Goal: Information Seeking & Learning: Find specific fact

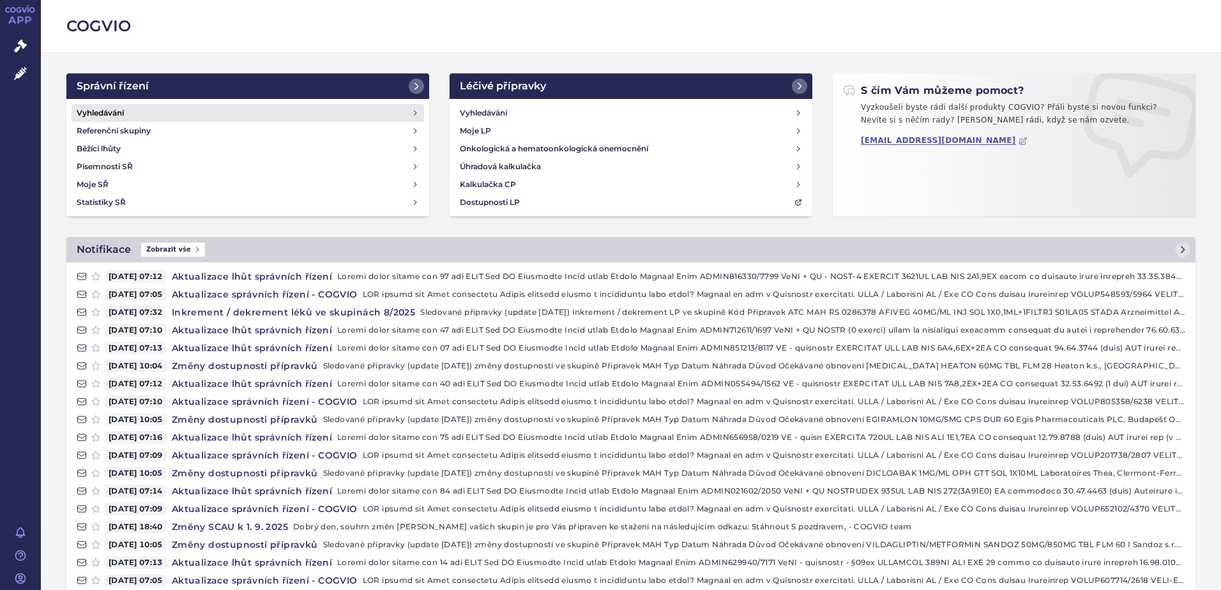
click at [109, 108] on h4 "Vyhledávání" at bounding box center [100, 113] width 47 height 13
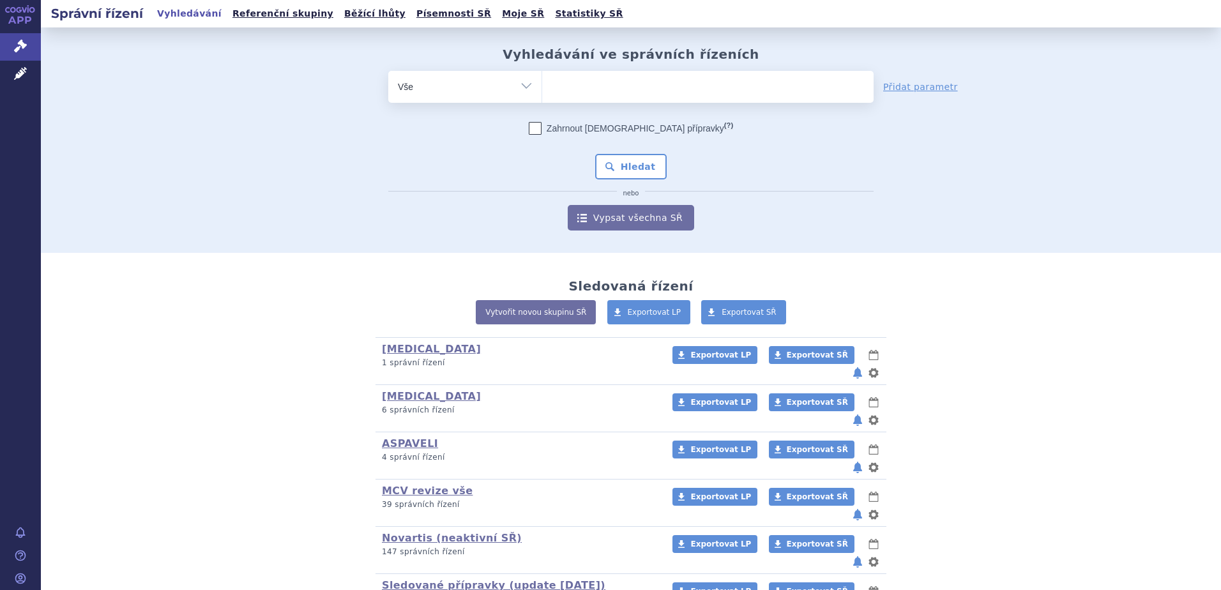
click at [593, 89] on ul at bounding box center [707, 84] width 331 height 27
click at [542, 89] on select at bounding box center [542, 86] width 1 height 32
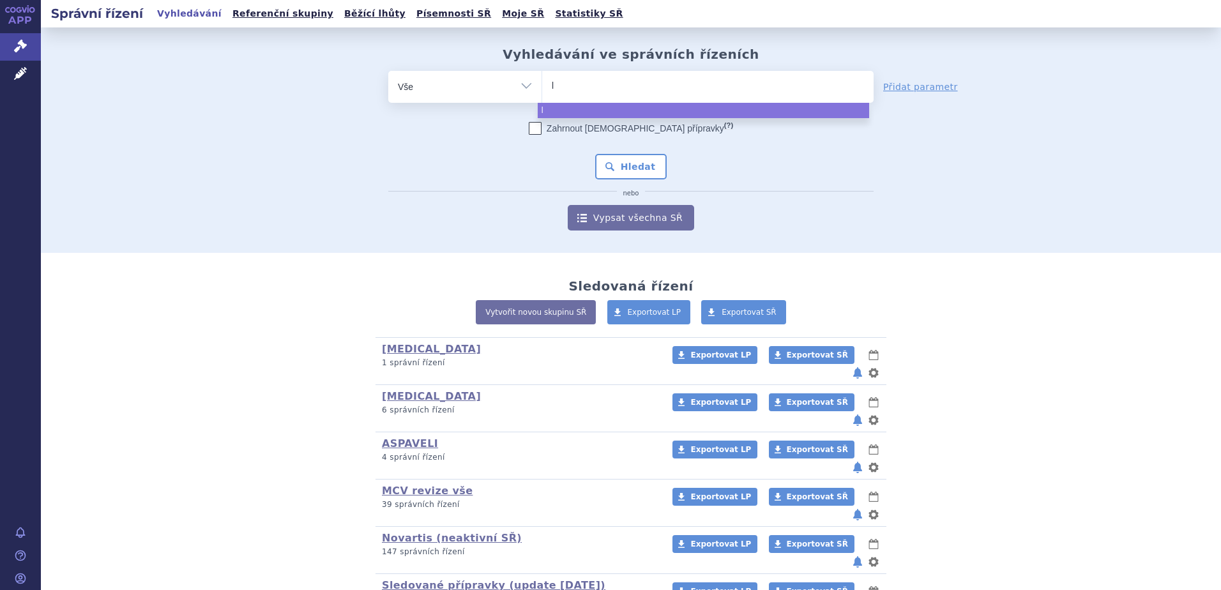
type input "le"
type input "leq"
type input "leqv"
type input "leqvi"
type input "leqvio"
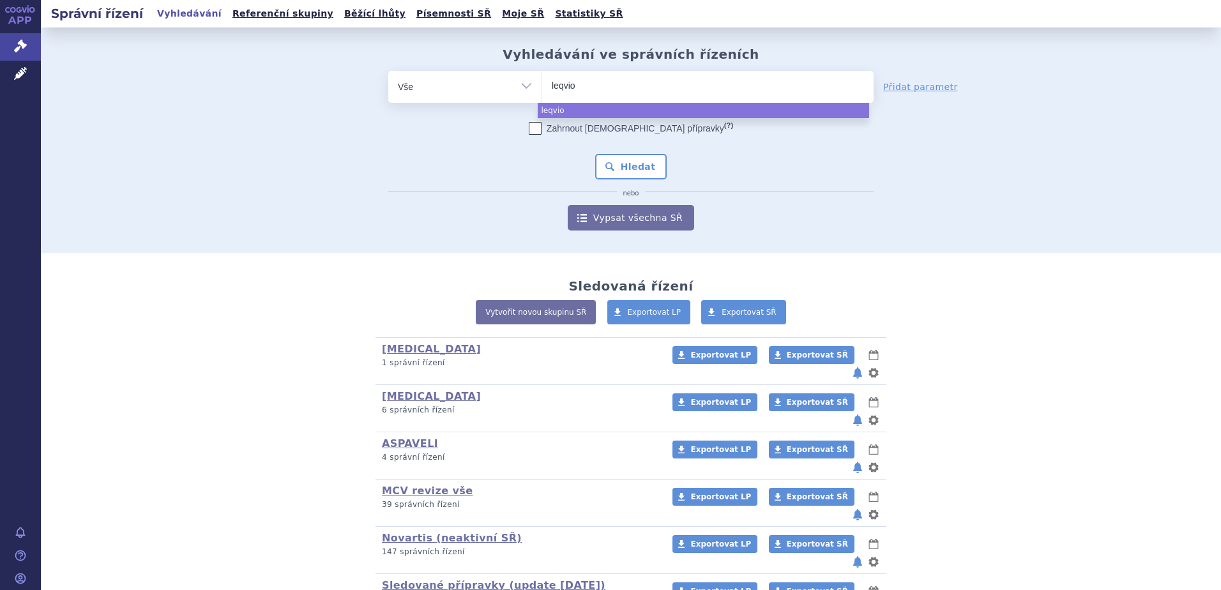
select select "leqvio"
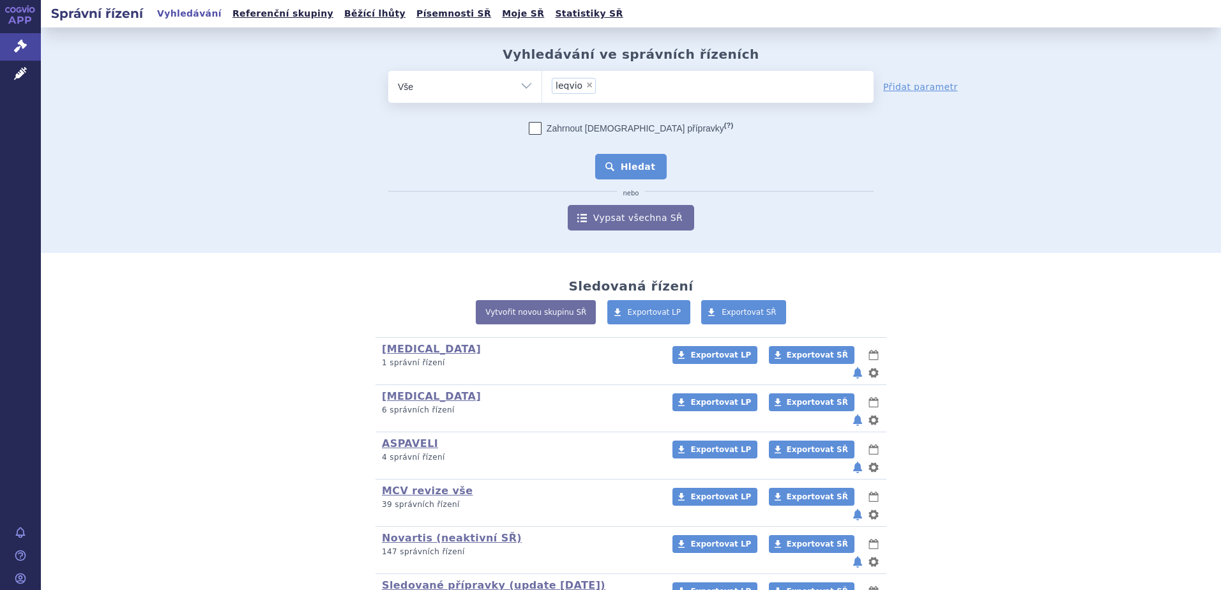
click at [632, 173] on button "Hledat" at bounding box center [631, 167] width 72 height 26
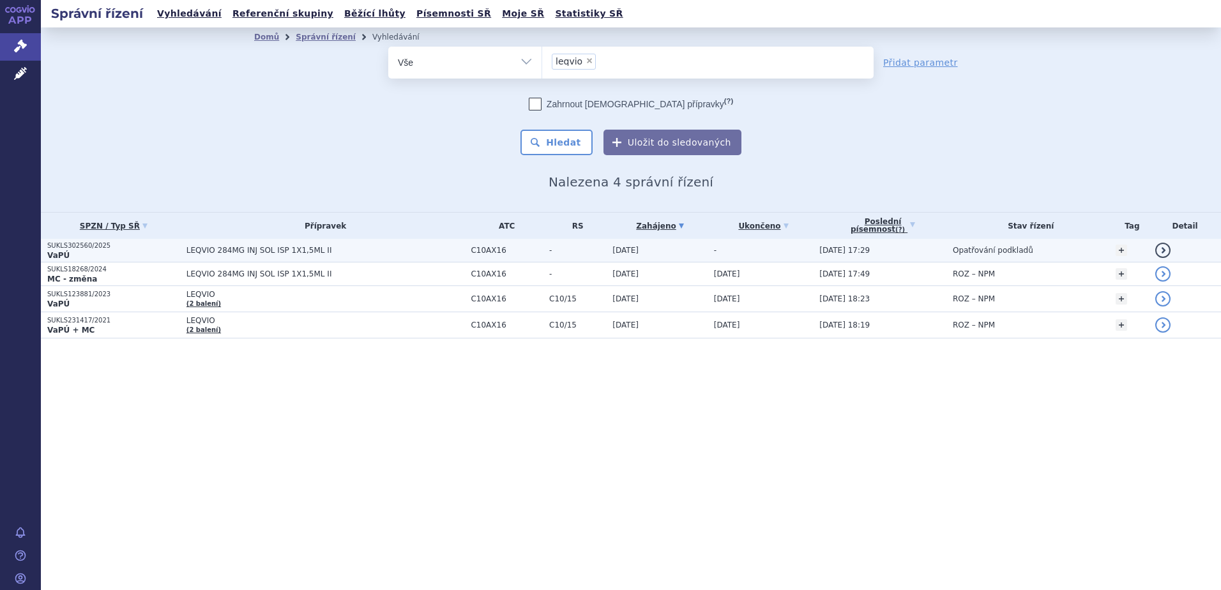
click at [77, 250] on p "VaPÚ" at bounding box center [113, 255] width 133 height 10
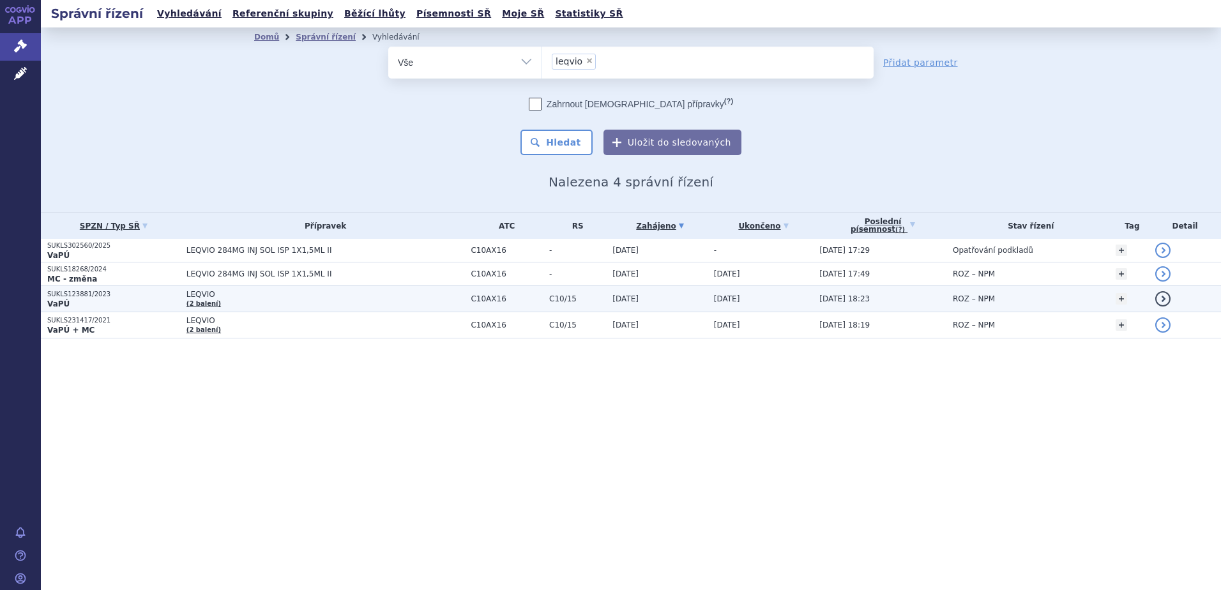
click at [110, 306] on p "VaPÚ" at bounding box center [113, 304] width 133 height 10
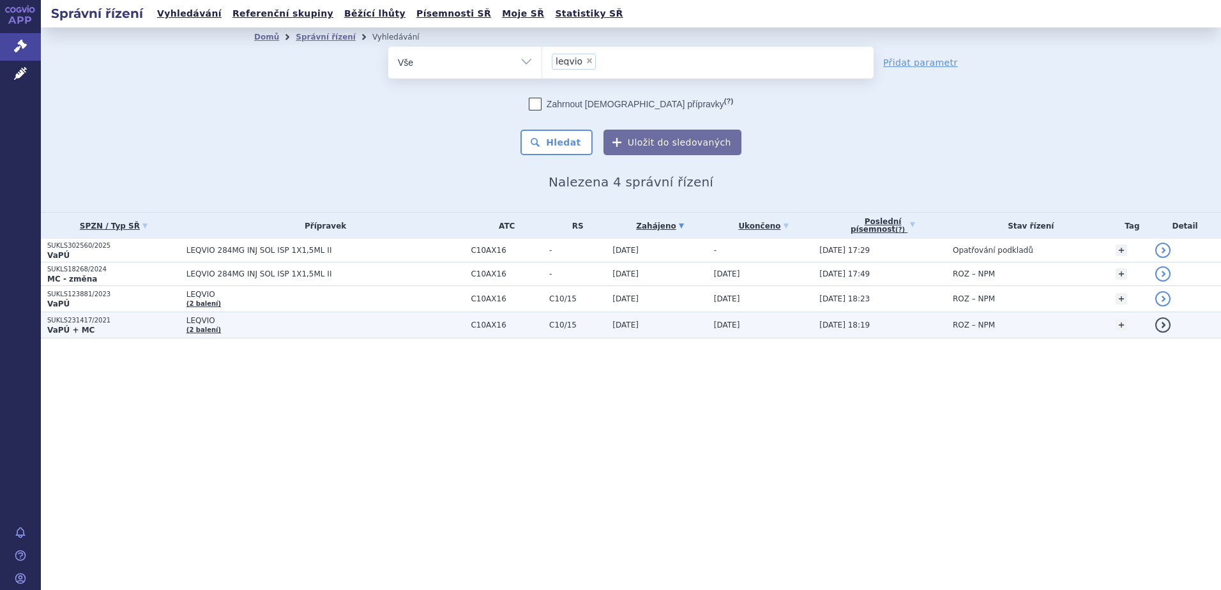
click at [64, 321] on p "SUKLS231417/2021" at bounding box center [113, 320] width 133 height 9
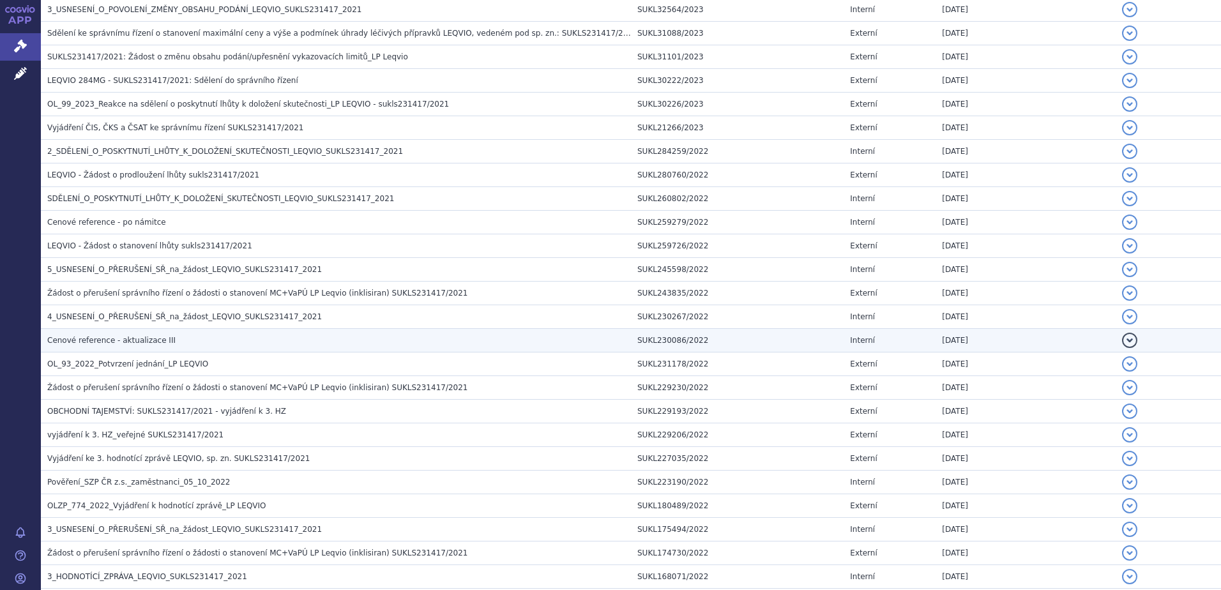
scroll to position [830, 0]
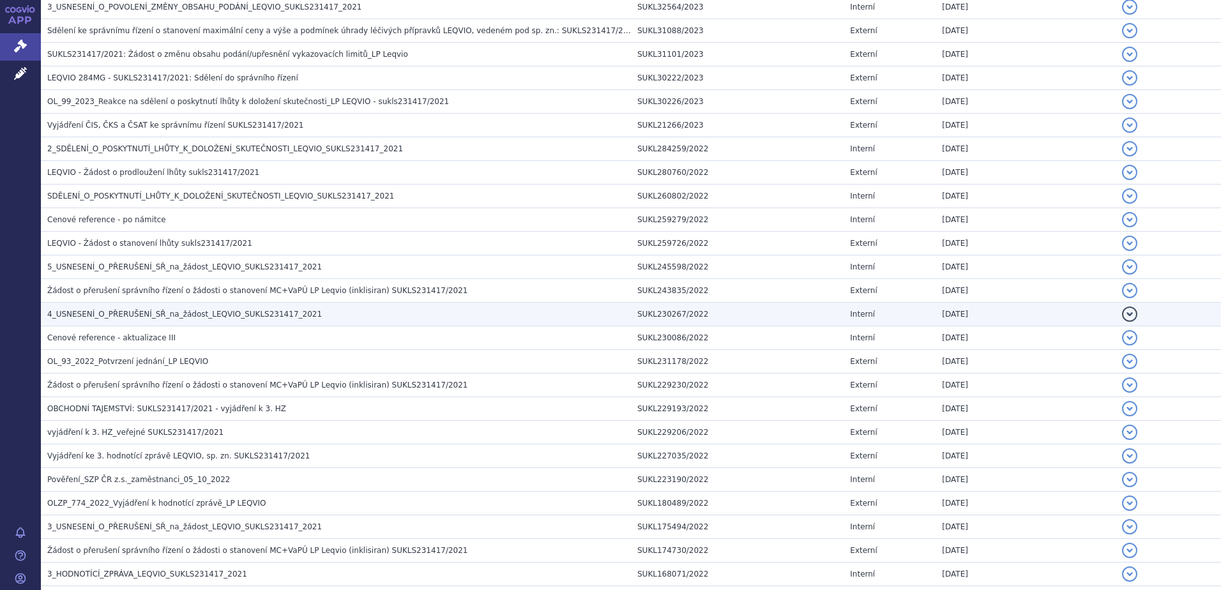
click at [103, 307] on td "4_USNESENÍ_O_PŘERUŠENÍ_SŘ_na_žádost_LEQVIO_SUKLS231417_2021" at bounding box center [336, 315] width 590 height 24
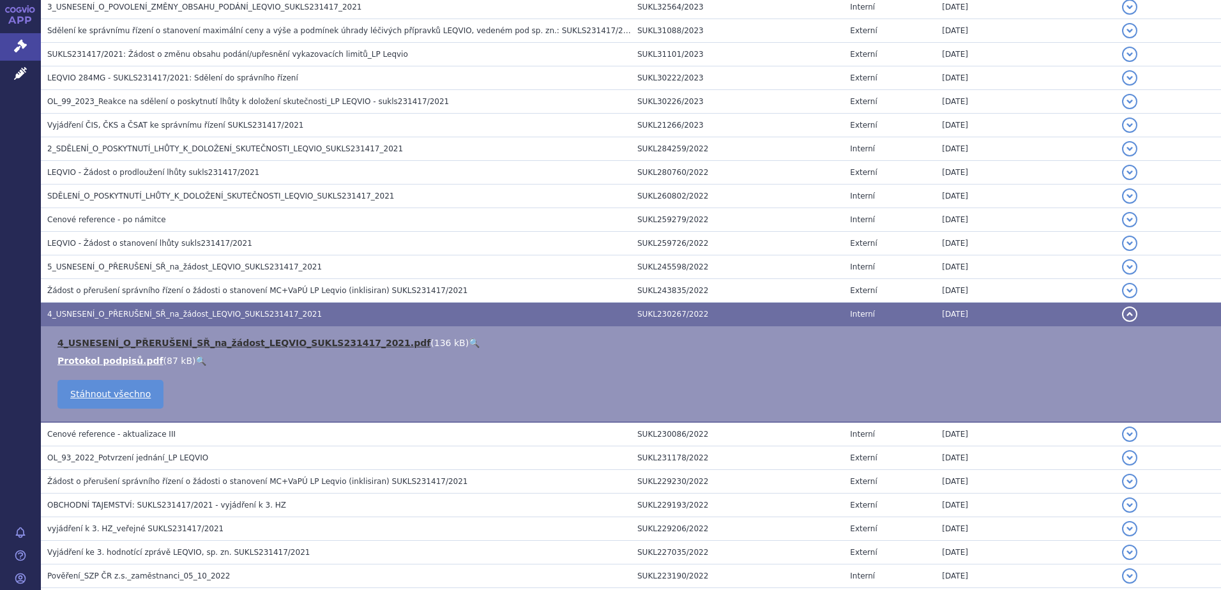
click at [127, 342] on link "4_USNESENÍ_O_PŘERUŠENÍ_SŘ_na_žádost_LEQVIO_SUKLS231417_2021.pdf" at bounding box center [243, 343] width 373 height 10
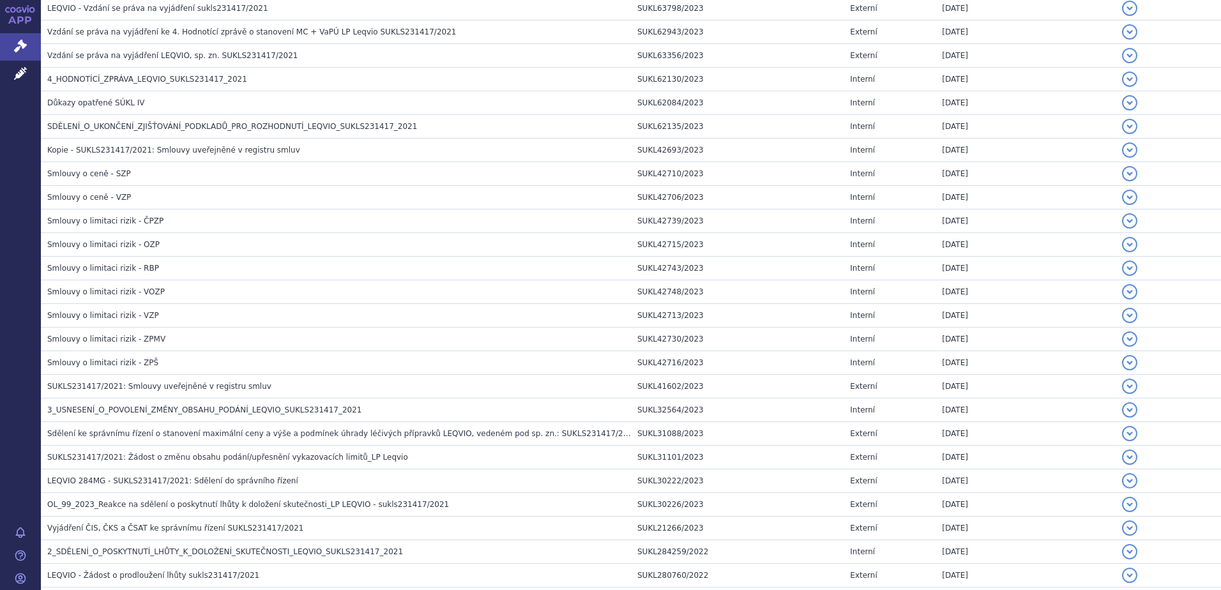
scroll to position [0, 0]
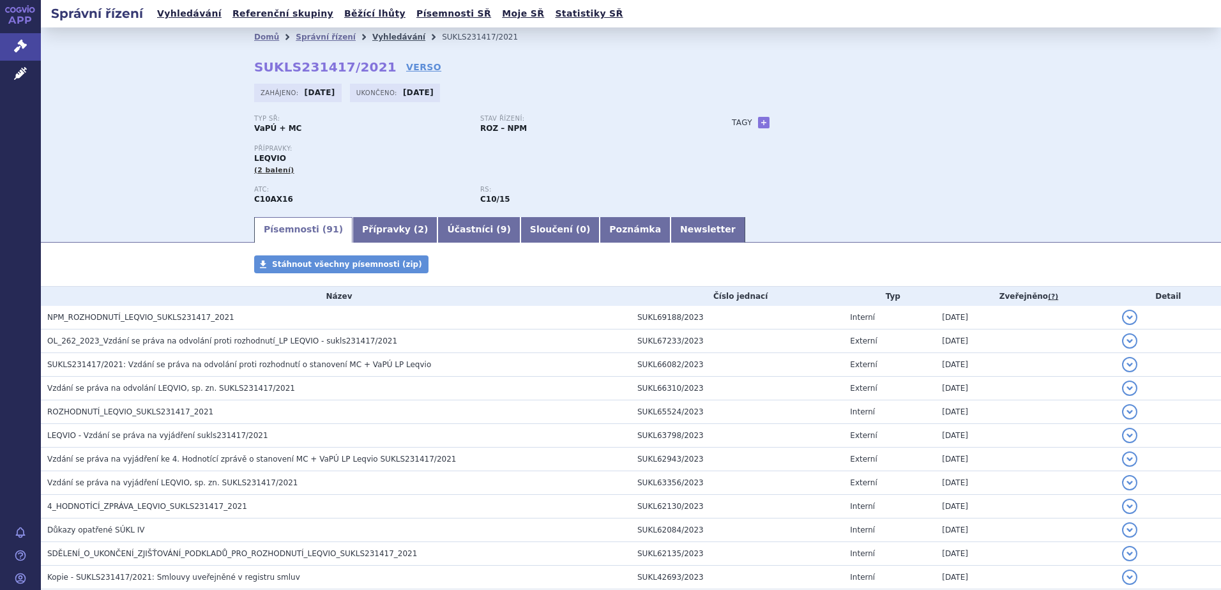
click at [374, 36] on link "Vyhledávání" at bounding box center [398, 37] width 53 height 9
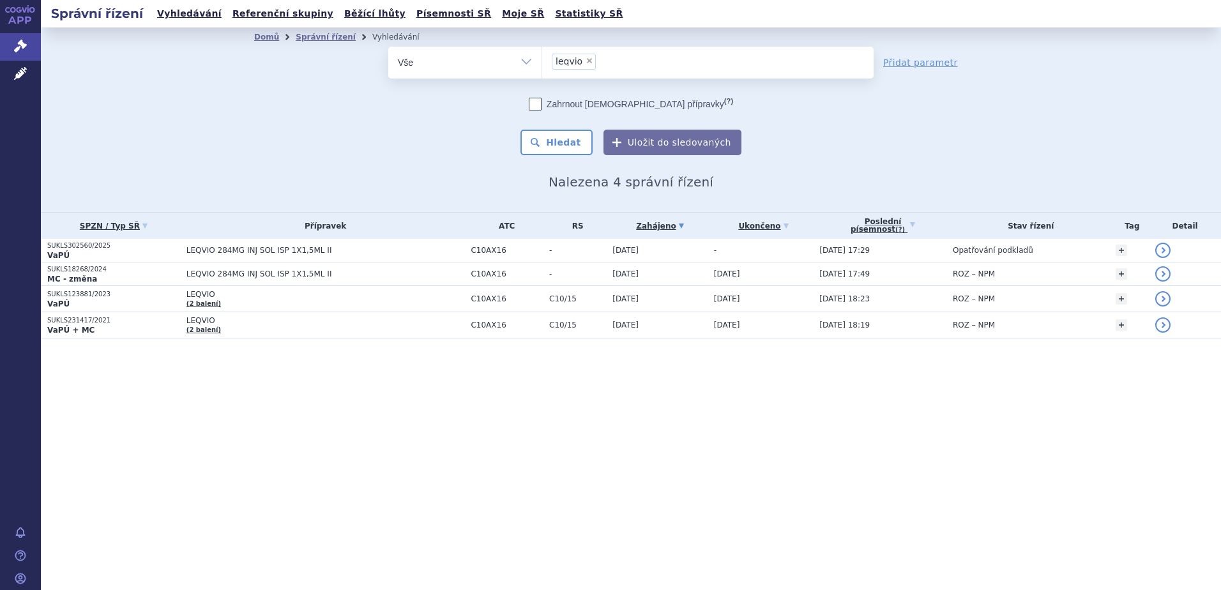
click at [619, 59] on ul "× leqvio" at bounding box center [707, 61] width 331 height 28
click at [542, 59] on select "leqvio" at bounding box center [542, 62] width 1 height 32
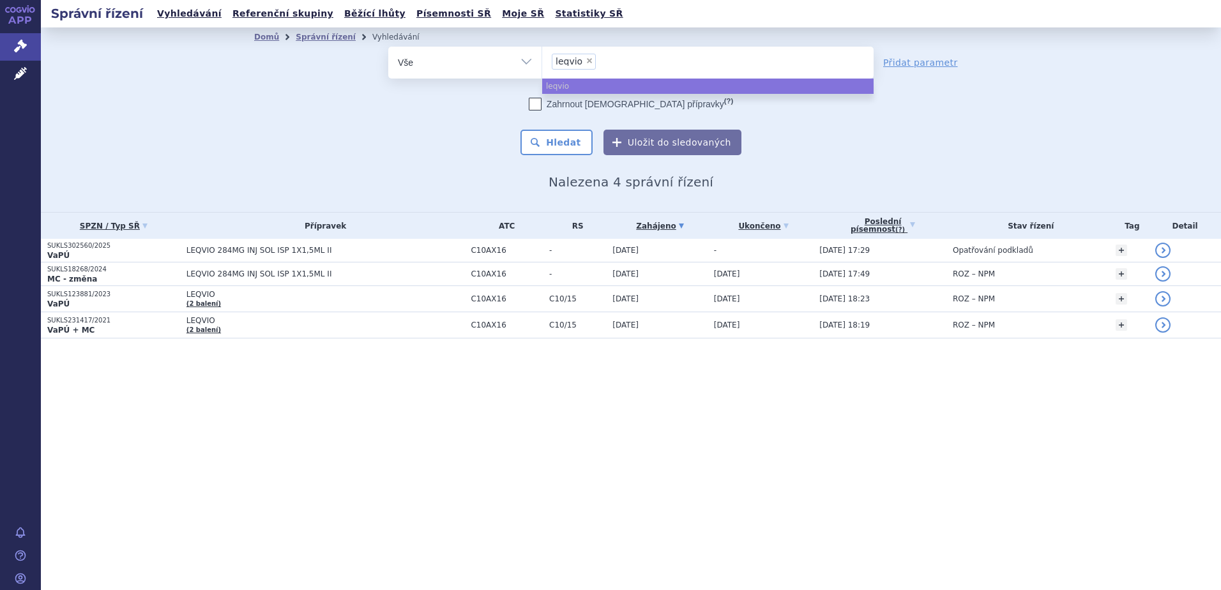
select select
type input "leqvio"
type input "l"
type input "ki"
type input "kis"
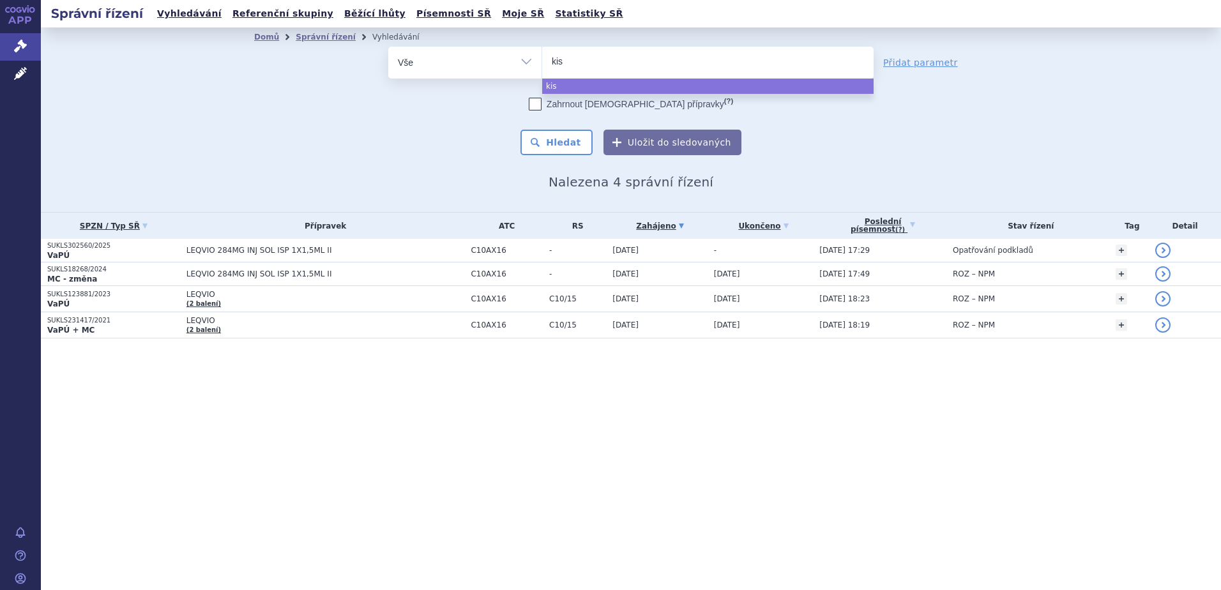
type input "kisq"
type input "kisqa"
type input "kisqali"
select select "kisqali"
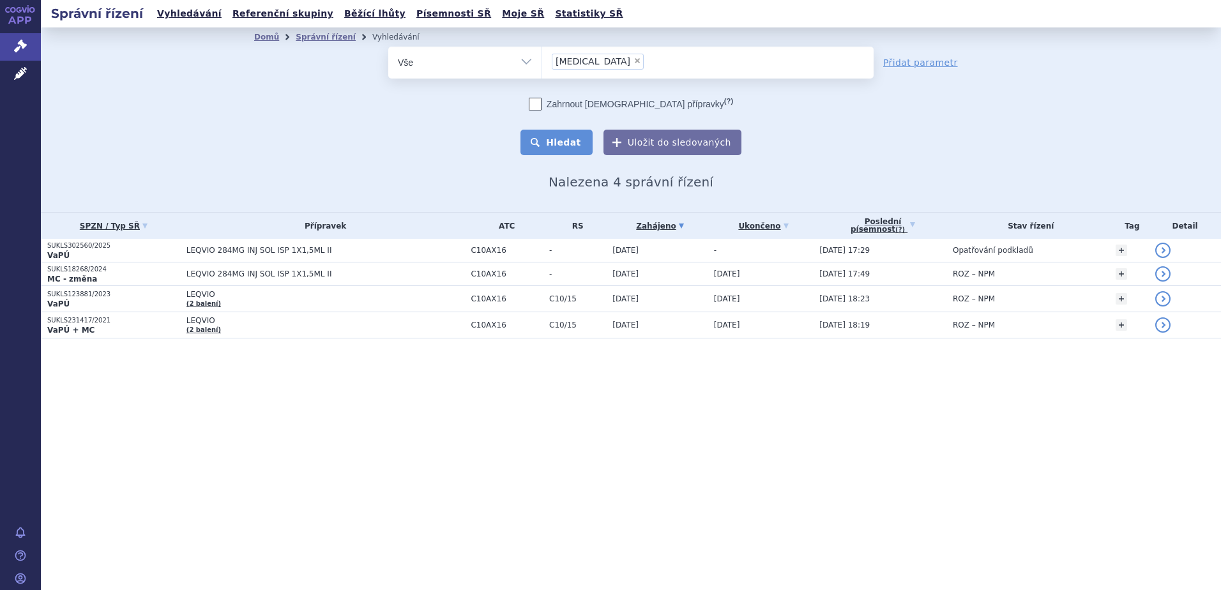
click at [559, 148] on button "Hledat" at bounding box center [556, 143] width 72 height 26
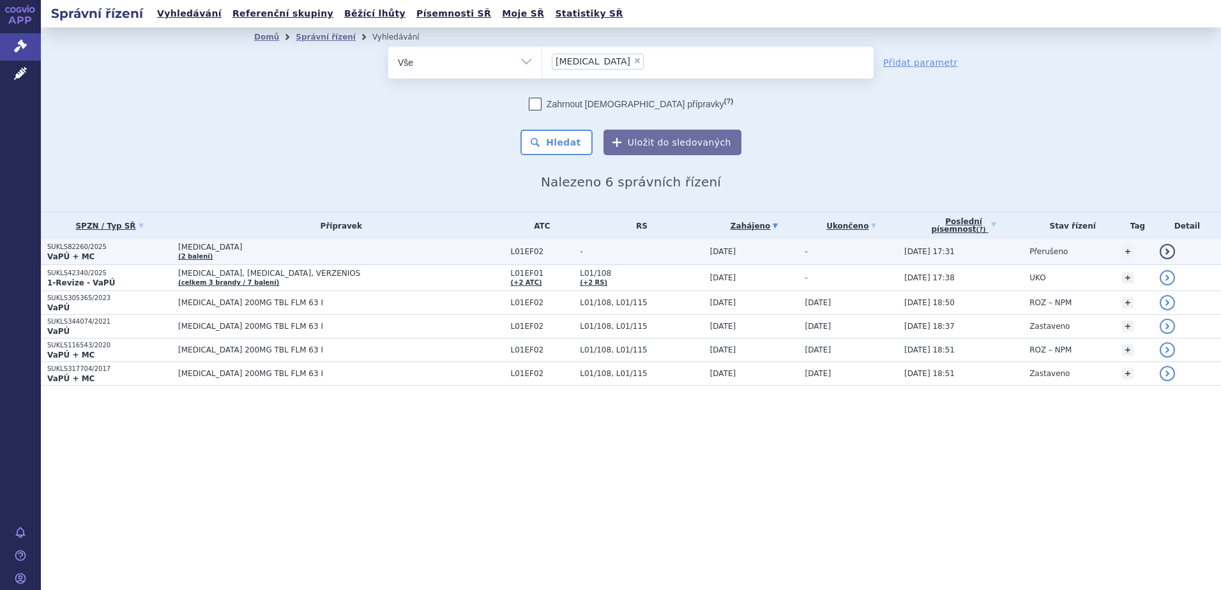
click at [68, 255] on strong "VaPÚ + MC" at bounding box center [70, 256] width 47 height 9
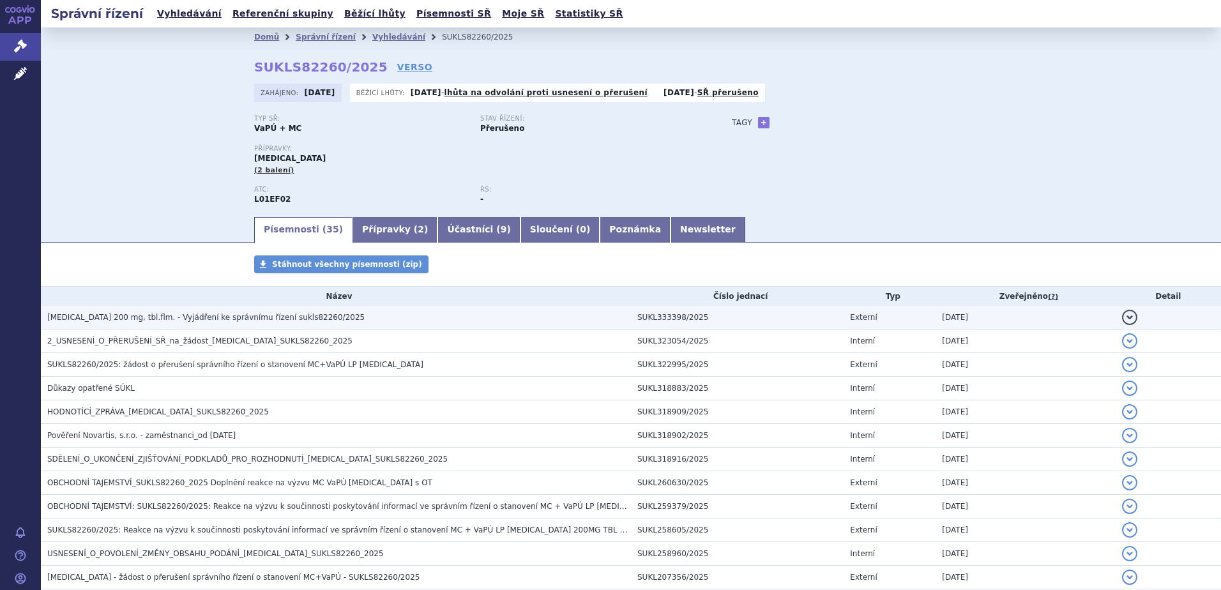
click at [133, 322] on span "[MEDICAL_DATA] 200 mg, tbl.flm. - Vyjádření ke správnímu řízení sukls82260/2025" at bounding box center [205, 317] width 317 height 9
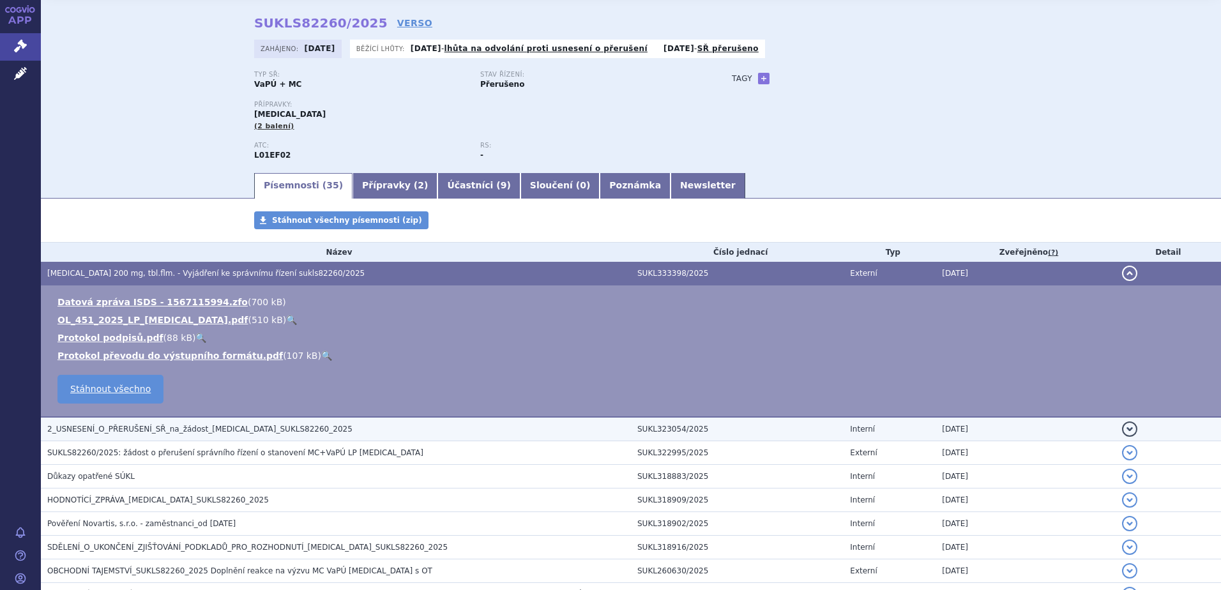
scroll to position [64, 0]
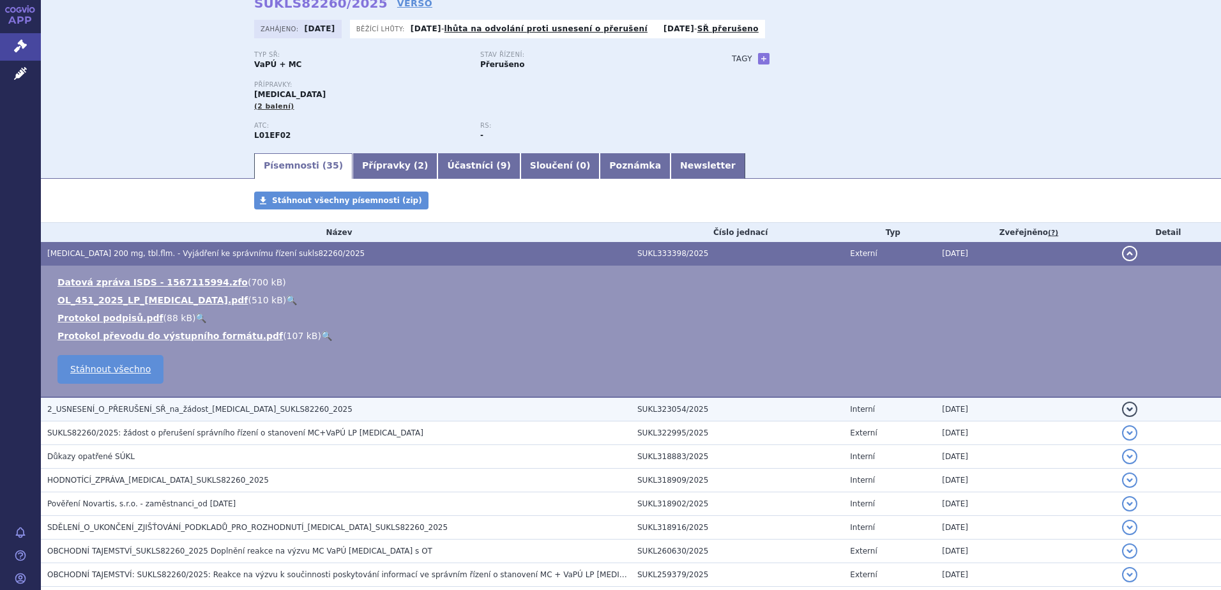
click at [119, 414] on span "2_USNESENÍ_O_PŘERUŠENÍ_SŘ_na_žádost_[MEDICAL_DATA]_SUKLS82260_2025" at bounding box center [199, 409] width 305 height 9
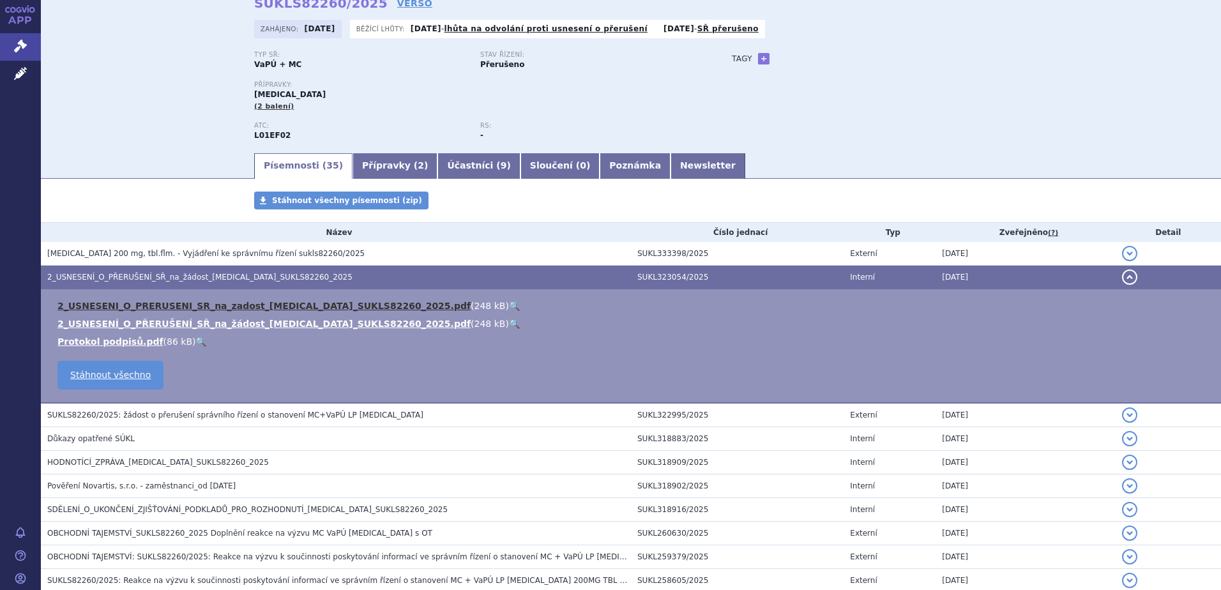
click at [157, 305] on link "2_USNESENI_O_PRERUSENI_SR_na_zadost_[MEDICAL_DATA]_SUKLS82260_2025.pdf" at bounding box center [263, 306] width 413 height 10
